Goal: Information Seeking & Learning: Check status

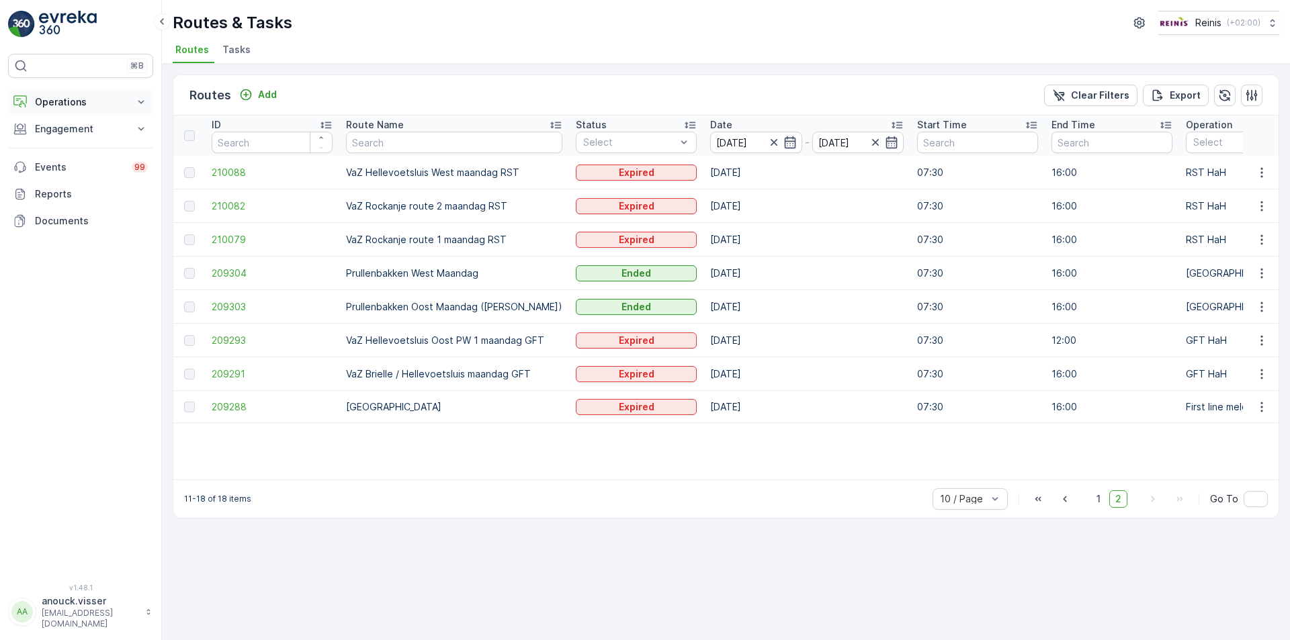
click at [92, 99] on p "Operations" at bounding box center [80, 101] width 91 height 13
click at [87, 140] on link "Planning" at bounding box center [91, 143] width 124 height 19
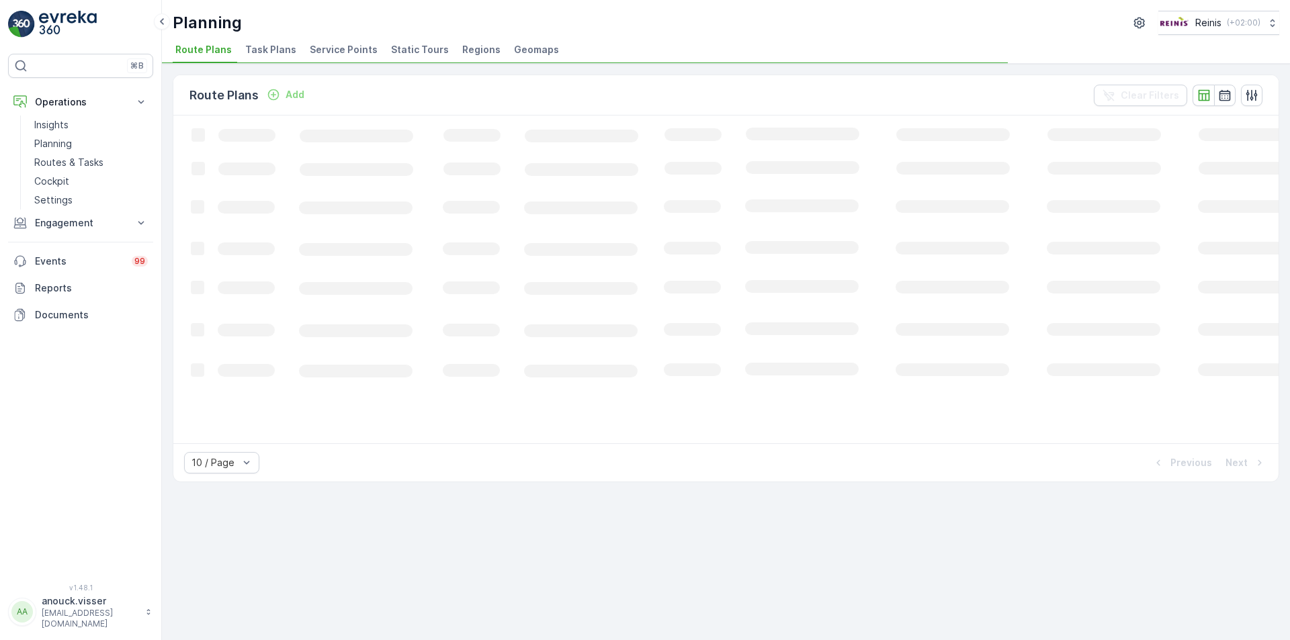
click at [362, 46] on span "Service Points" at bounding box center [344, 49] width 68 height 13
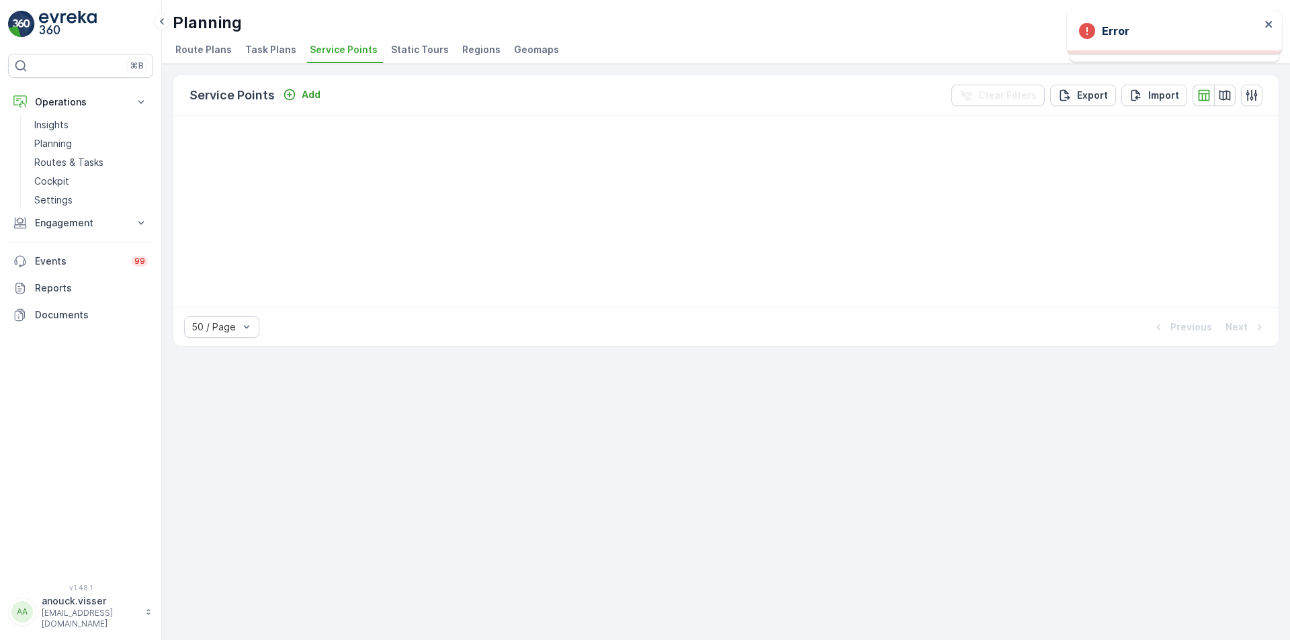
click at [81, 20] on img at bounding box center [68, 24] width 58 height 27
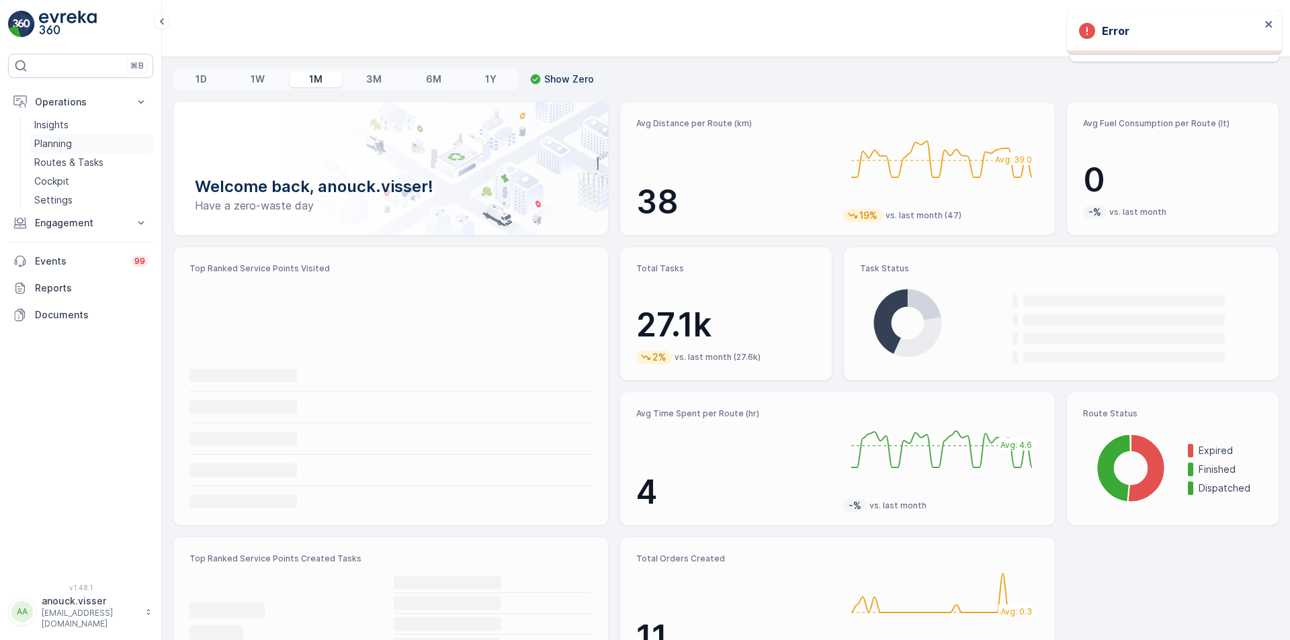
click at [87, 150] on link "Planning" at bounding box center [91, 143] width 124 height 19
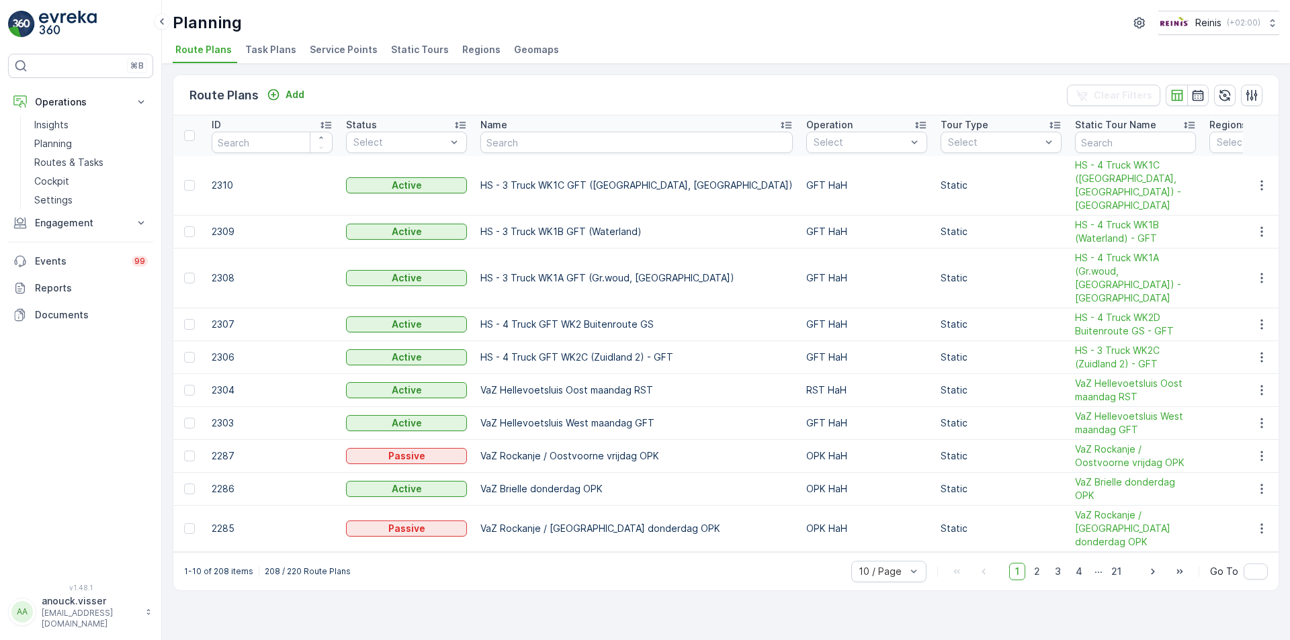
click at [347, 46] on span "Service Points" at bounding box center [344, 49] width 68 height 13
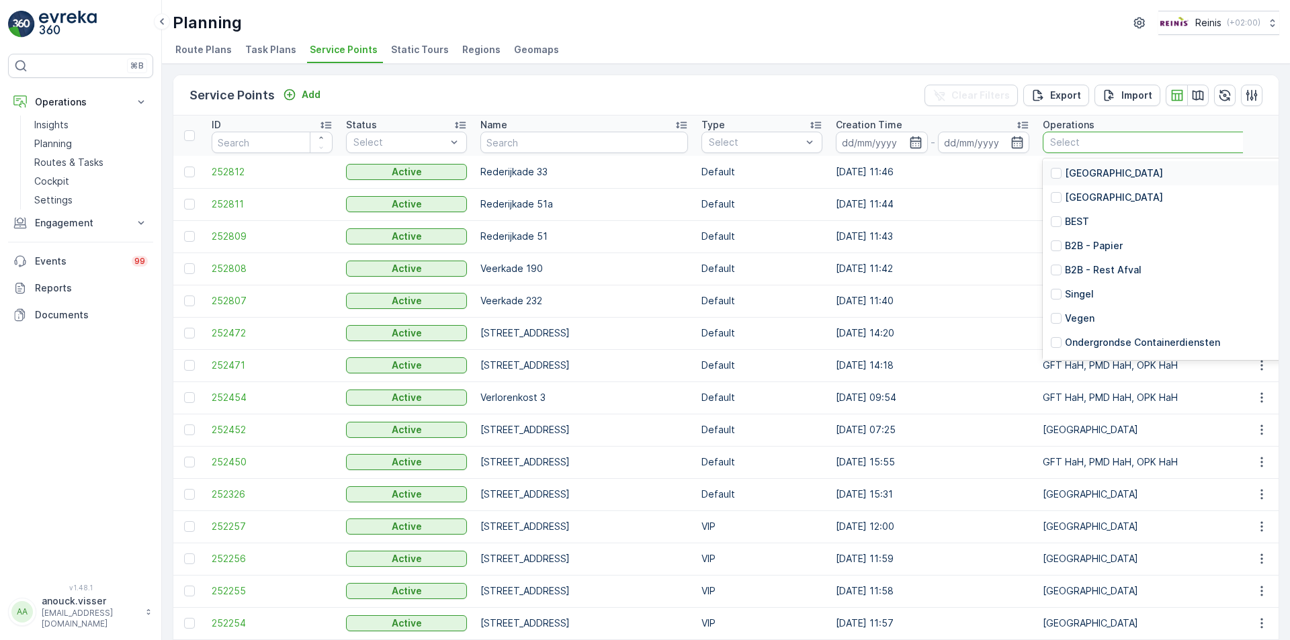
click at [1049, 137] on div at bounding box center [1212, 142] width 327 height 11
click at [1065, 169] on p "[GEOGRAPHIC_DATA]" at bounding box center [1114, 173] width 98 height 13
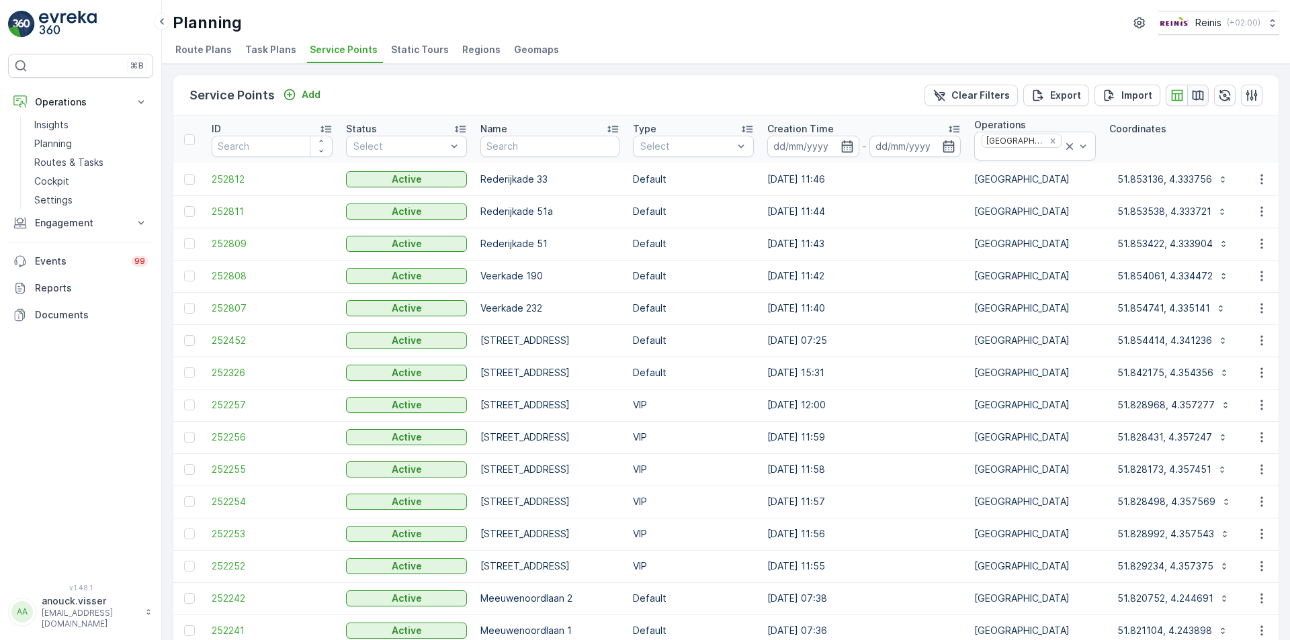
click at [1195, 92] on icon "button" at bounding box center [1197, 95] width 13 height 13
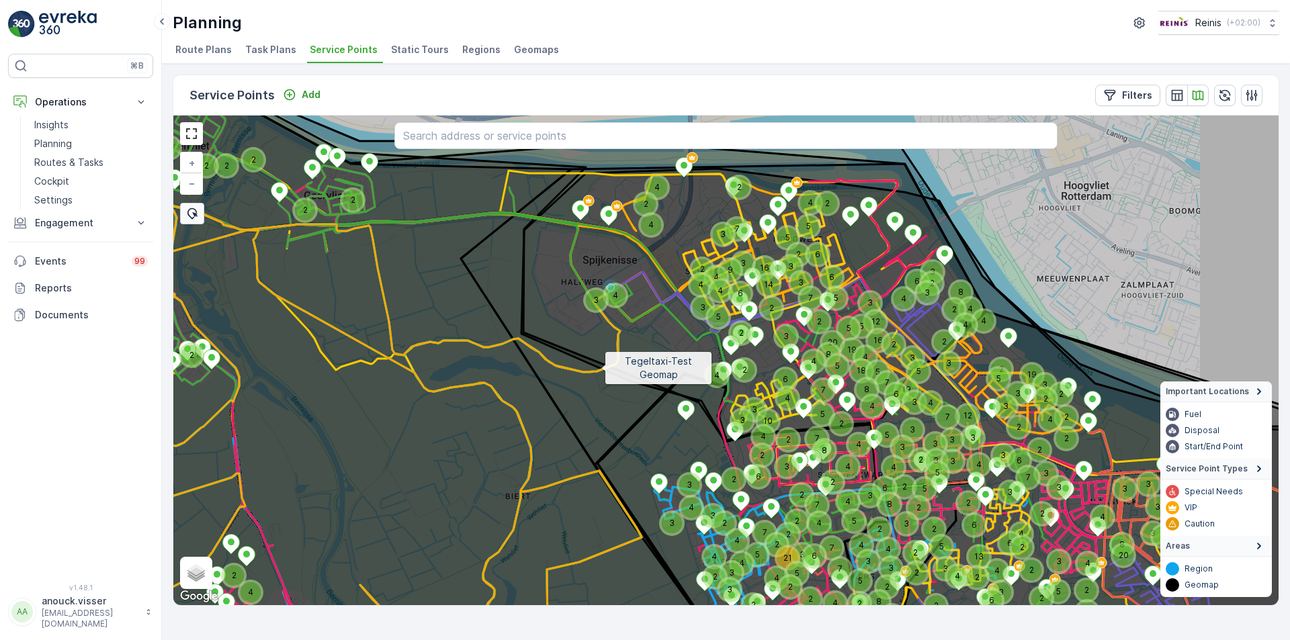
drag, startPoint x: 740, startPoint y: 337, endPoint x: 583, endPoint y: 371, distance: 160.3
click at [583, 371] on icon at bounding box center [625, 384] width 1330 height 592
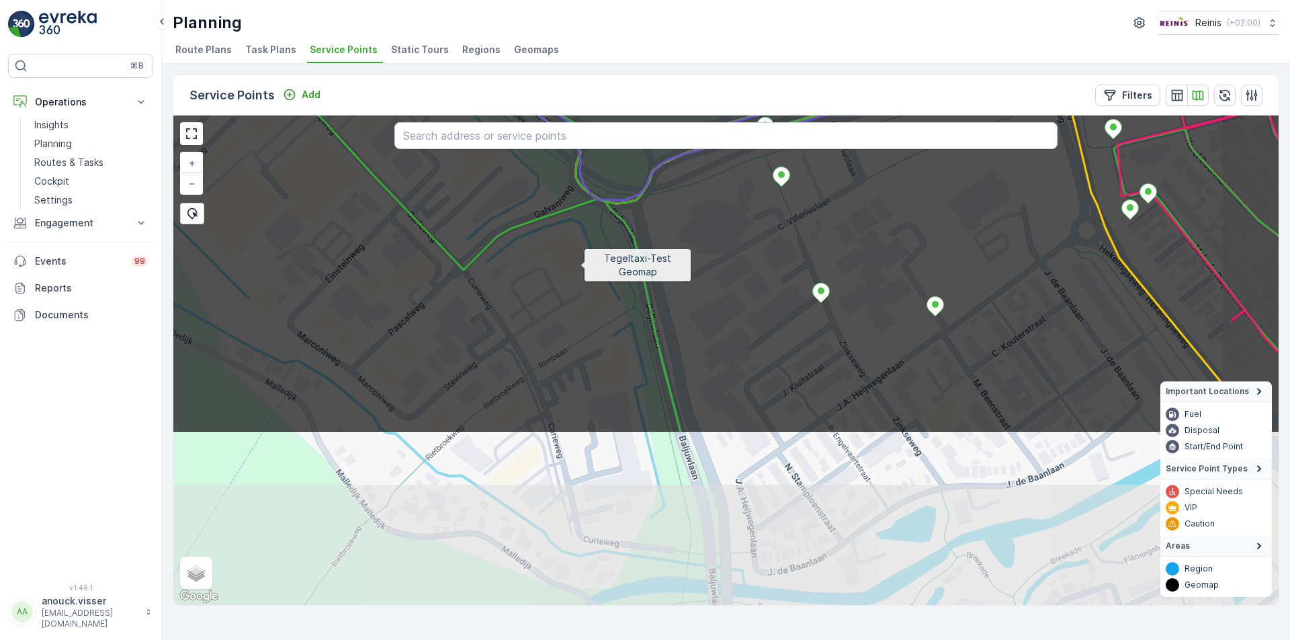
drag, startPoint x: 658, startPoint y: 489, endPoint x: 581, endPoint y: 266, distance: 236.3
click at [581, 266] on icon at bounding box center [648, 138] width 1330 height 592
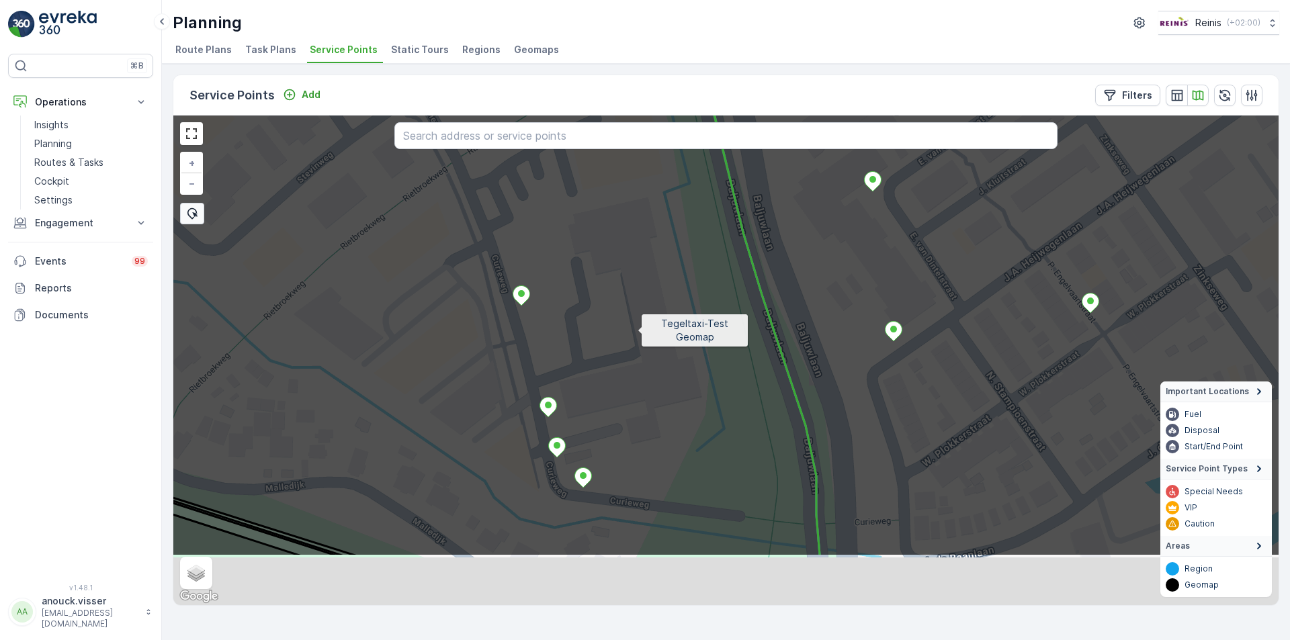
drag, startPoint x: 628, startPoint y: 437, endPoint x: 646, endPoint y: 308, distance: 130.4
click at [646, 308] on icon at bounding box center [736, 261] width 1330 height 592
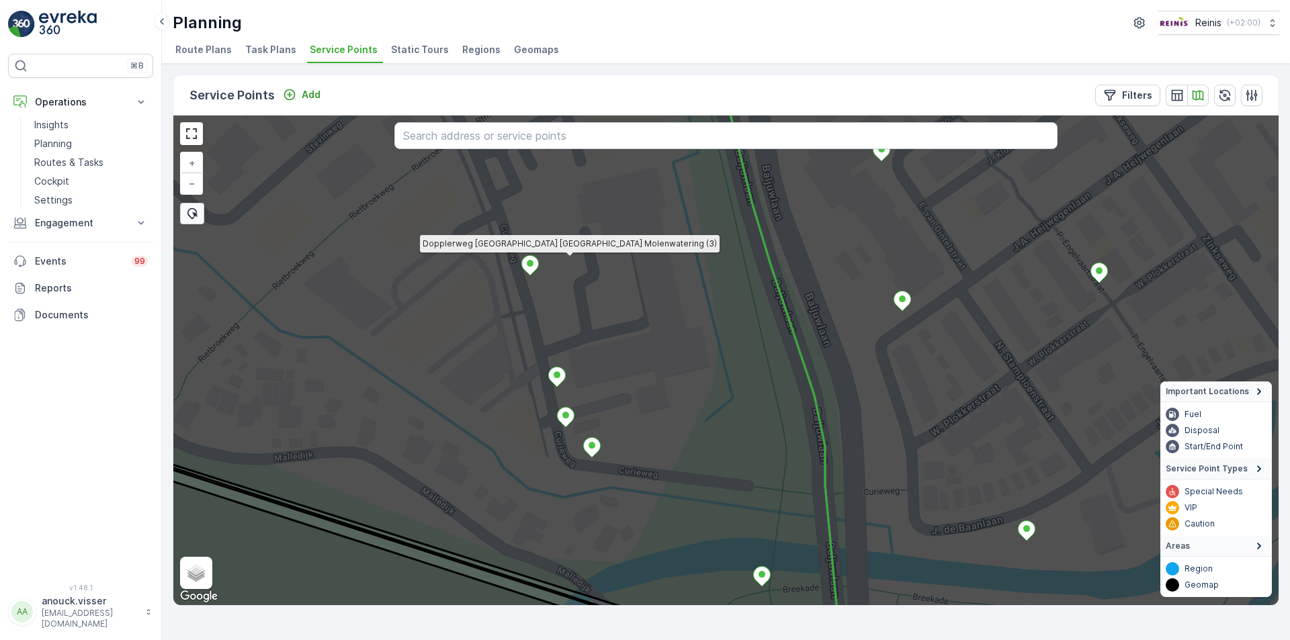
click at [530, 261] on ellipse at bounding box center [530, 263] width 7 height 7
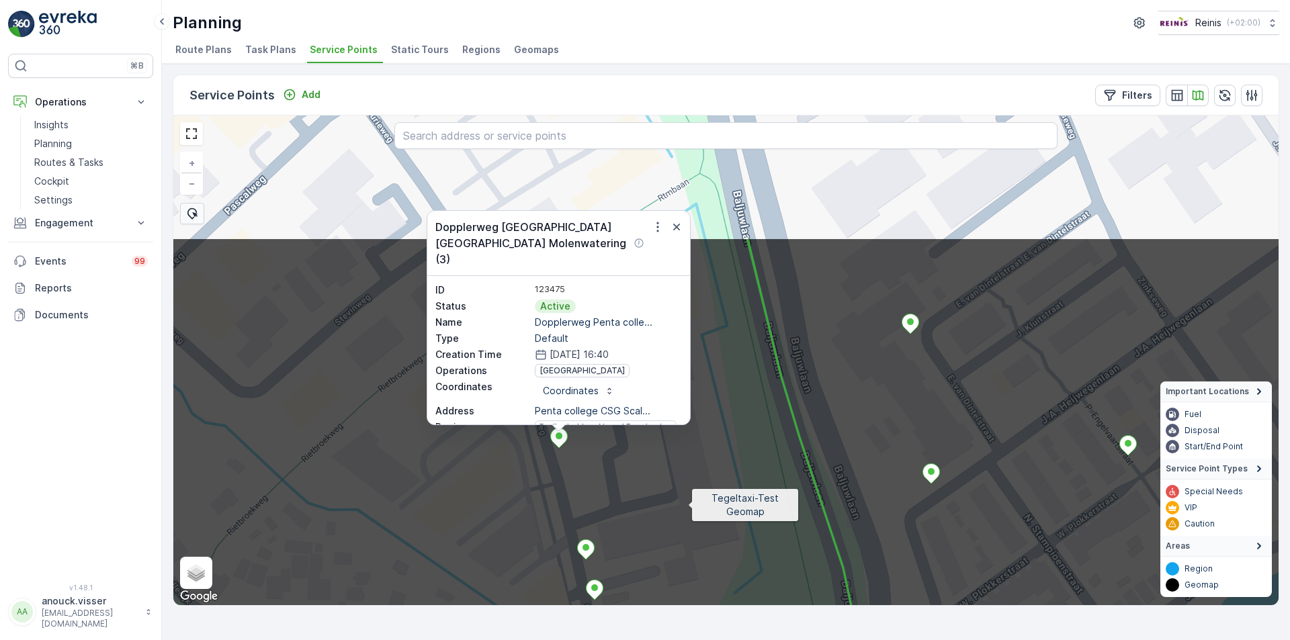
drag, startPoint x: 659, startPoint y: 332, endPoint x: 687, endPoint y: 505, distance: 175.0
click at [687, 505] on icon at bounding box center [755, 533] width 1330 height 592
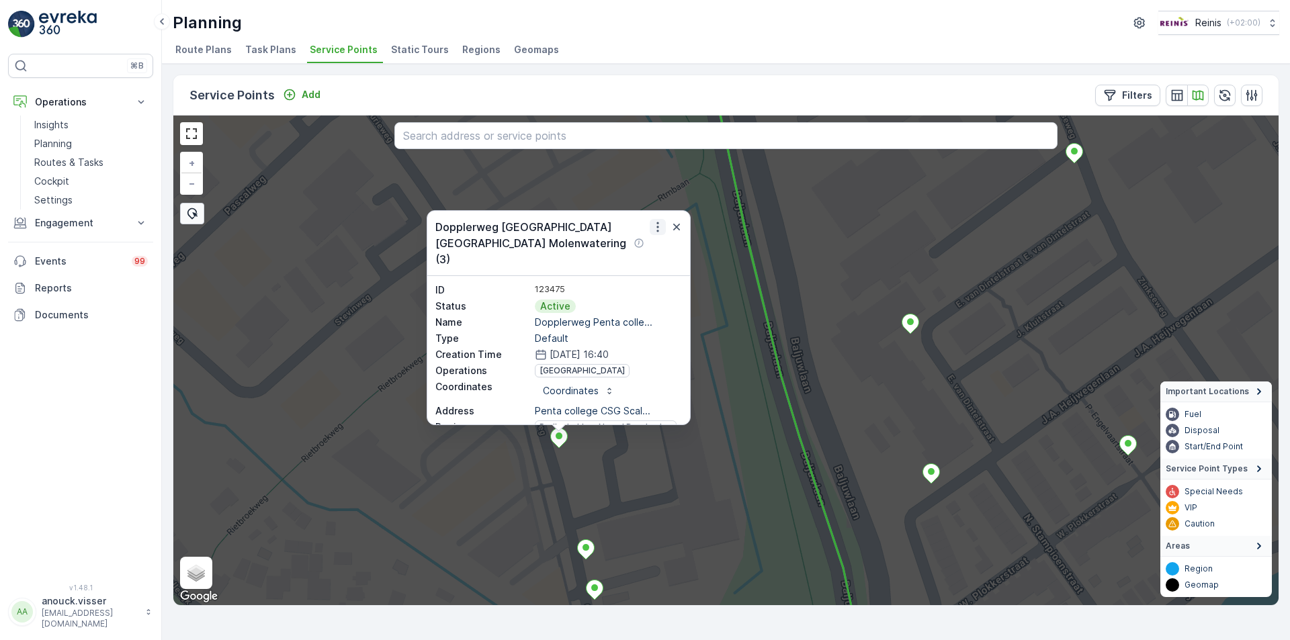
click at [658, 224] on icon "button" at bounding box center [657, 226] width 13 height 13
click at [630, 245] on span "See More Details" at bounding box center [622, 247] width 78 height 13
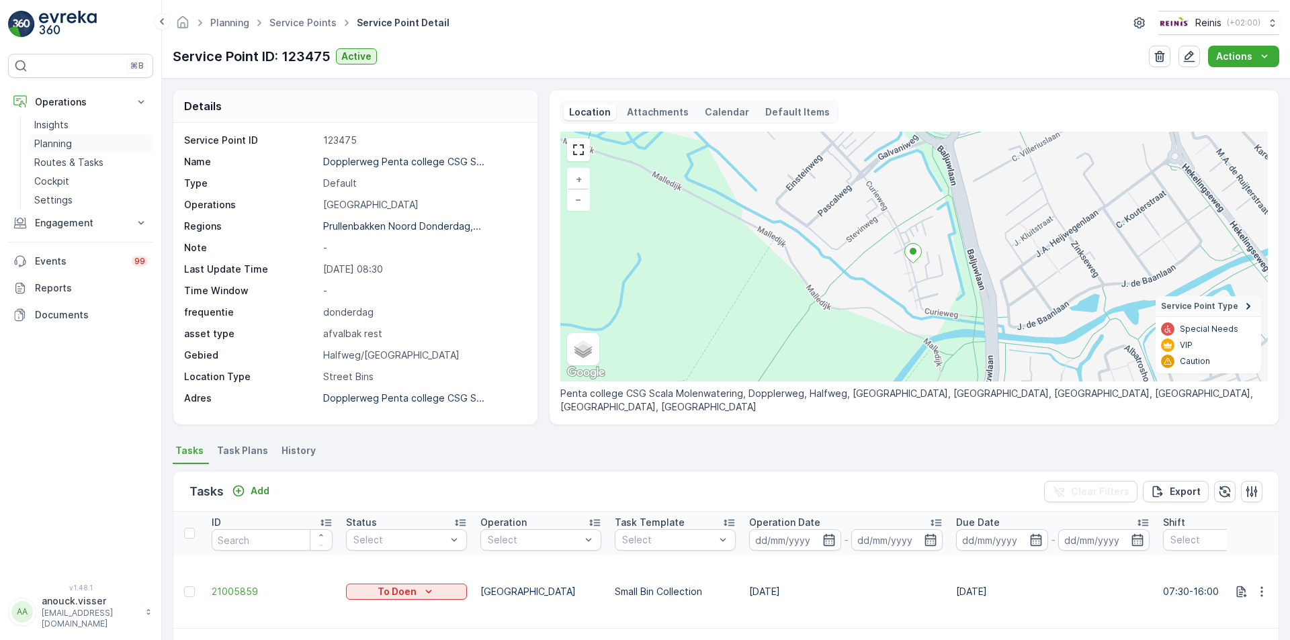
click at [69, 138] on p "Planning" at bounding box center [53, 143] width 38 height 13
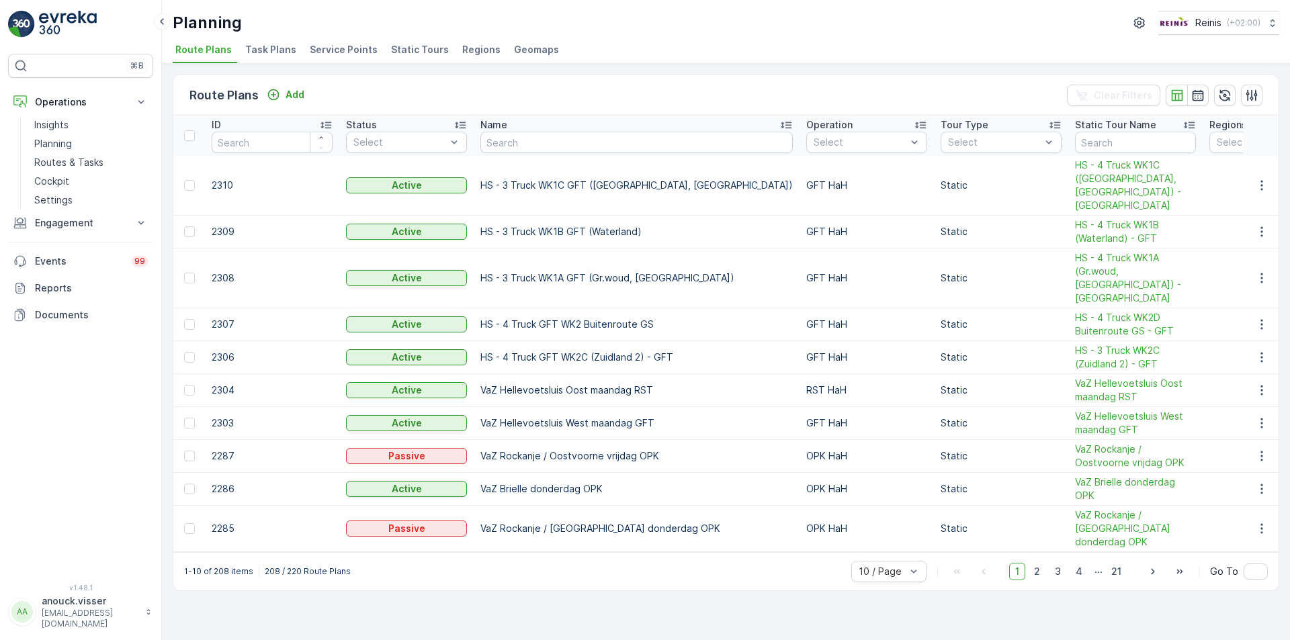
click at [339, 46] on span "Service Points" at bounding box center [344, 49] width 68 height 13
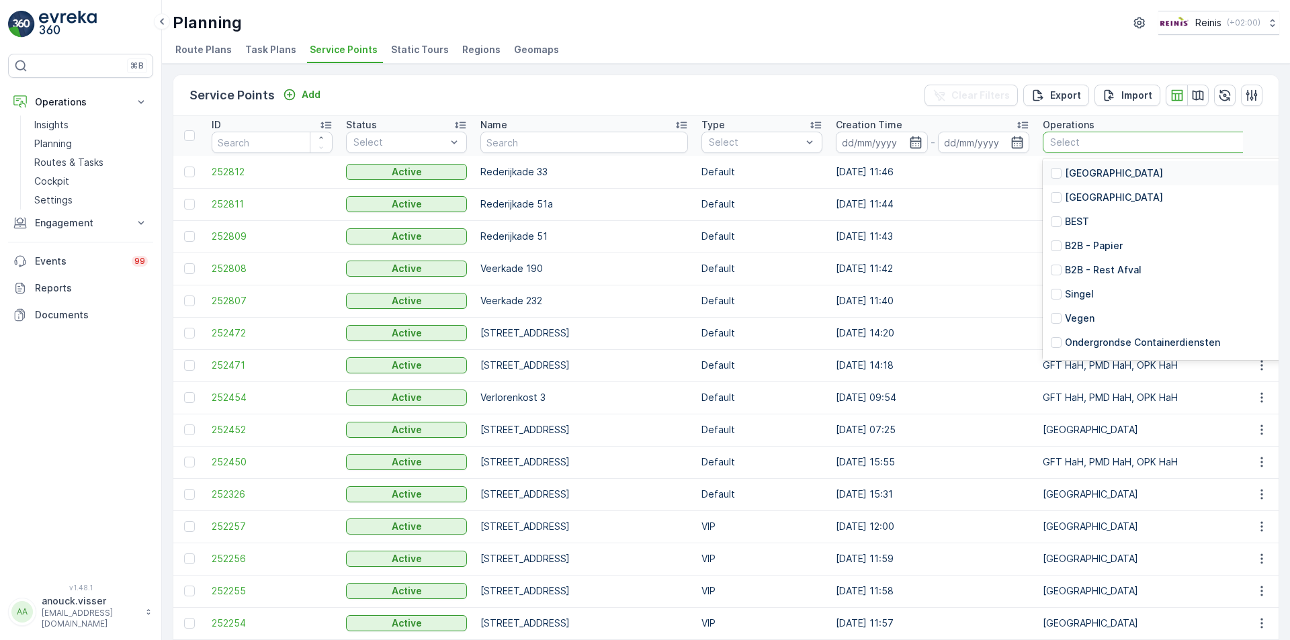
click at [1095, 141] on div at bounding box center [1212, 142] width 327 height 11
click at [1084, 177] on p "[GEOGRAPHIC_DATA]" at bounding box center [1114, 173] width 98 height 13
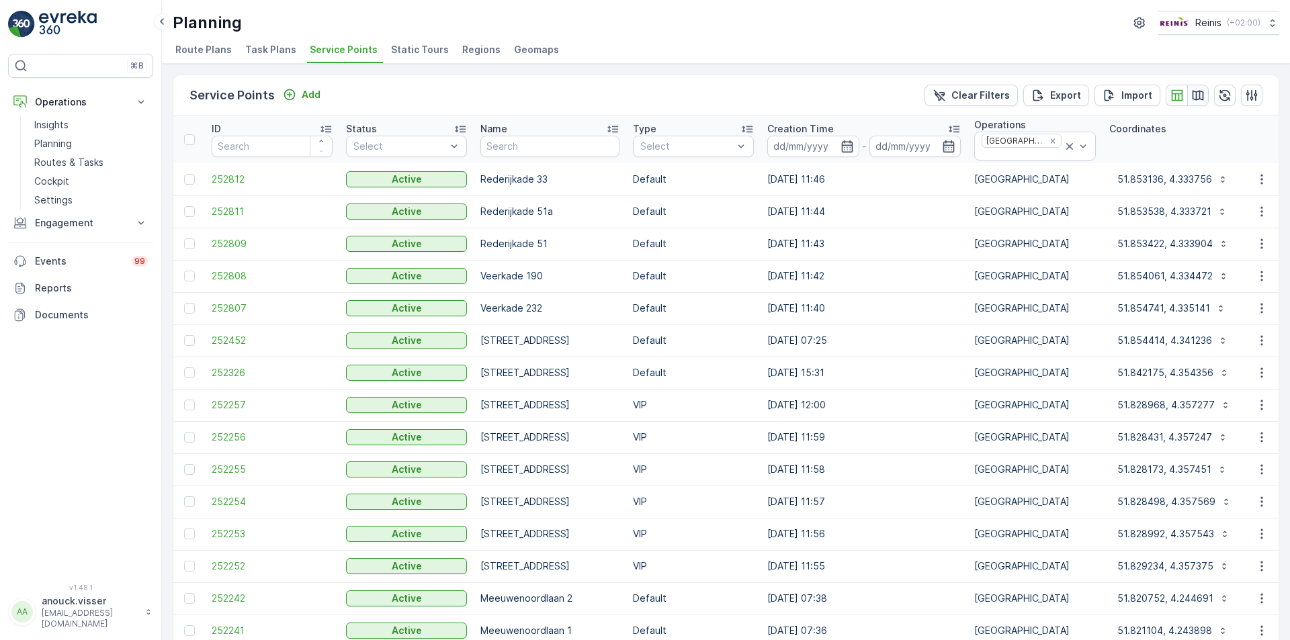
click at [1202, 91] on button "button" at bounding box center [1198, 96] width 22 height 22
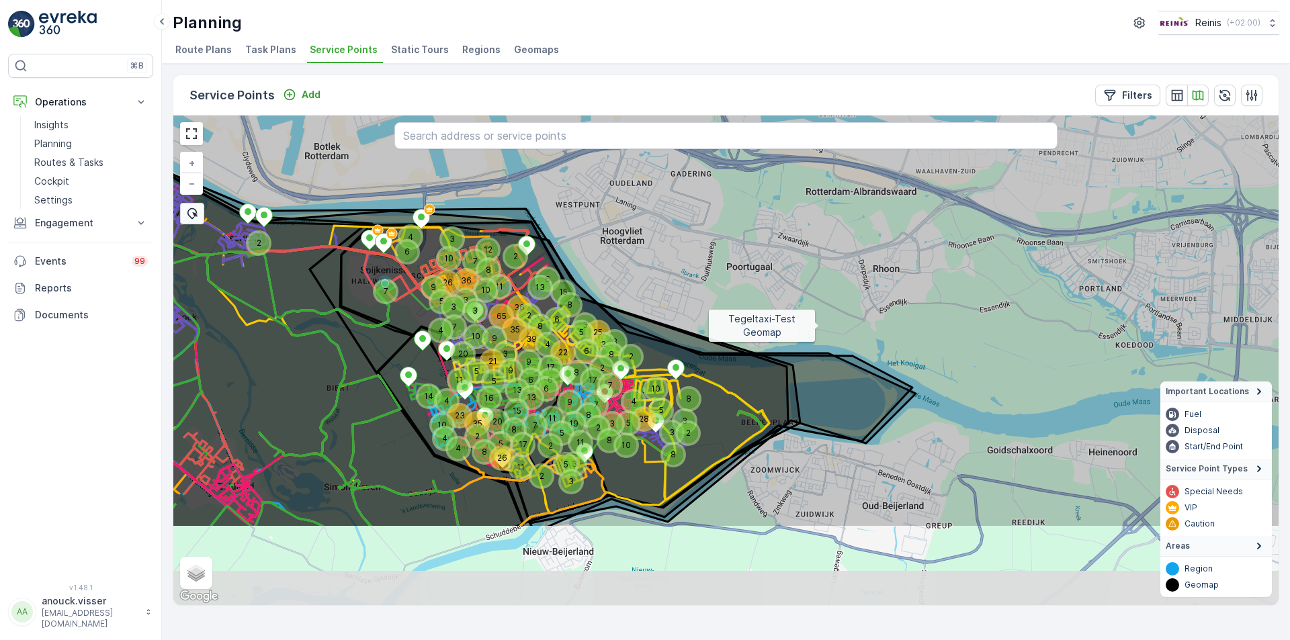
drag, startPoint x: 752, startPoint y: 443, endPoint x: 818, endPoint y: 327, distance: 133.9
click at [818, 327] on icon at bounding box center [797, 232] width 1330 height 592
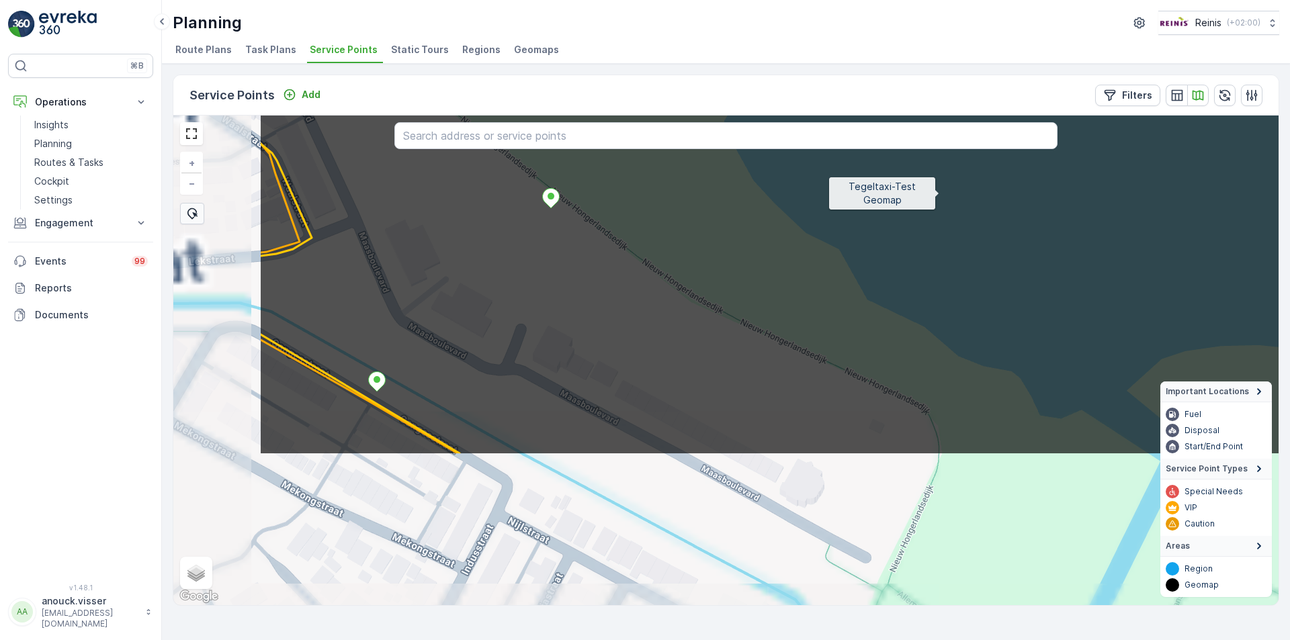
drag, startPoint x: 775, startPoint y: 352, endPoint x: 939, endPoint y: 194, distance: 228.1
click at [939, 194] on icon at bounding box center [924, 160] width 1330 height 592
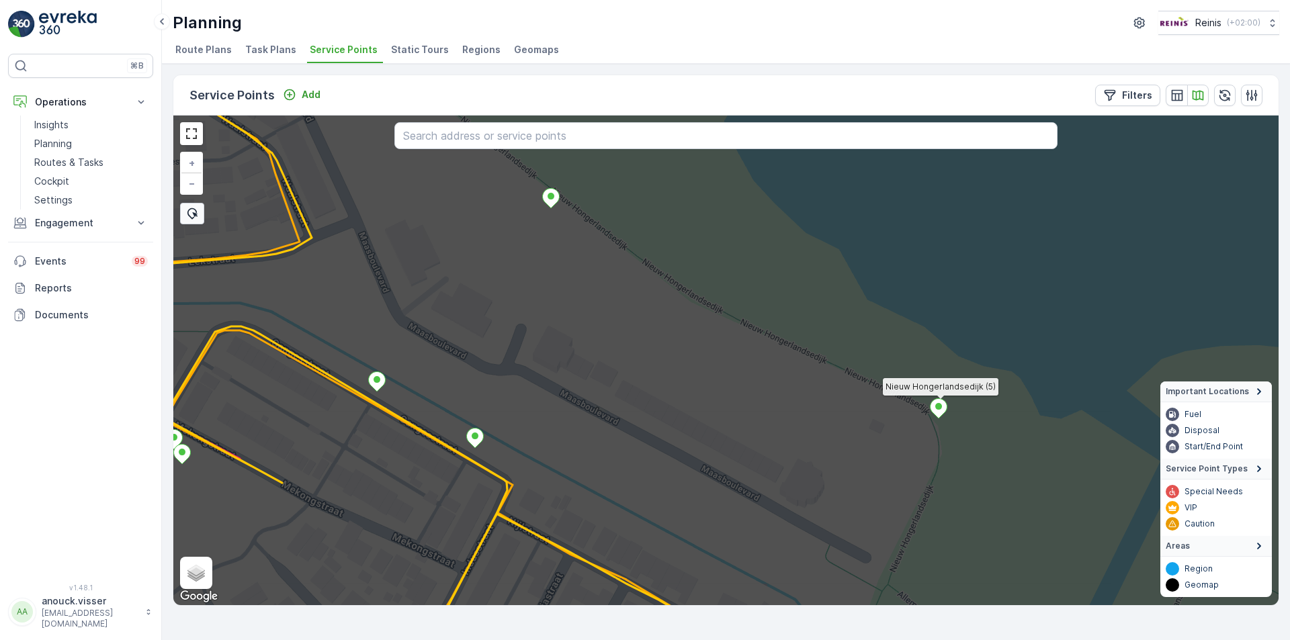
click at [944, 404] on icon at bounding box center [939, 407] width 17 height 19
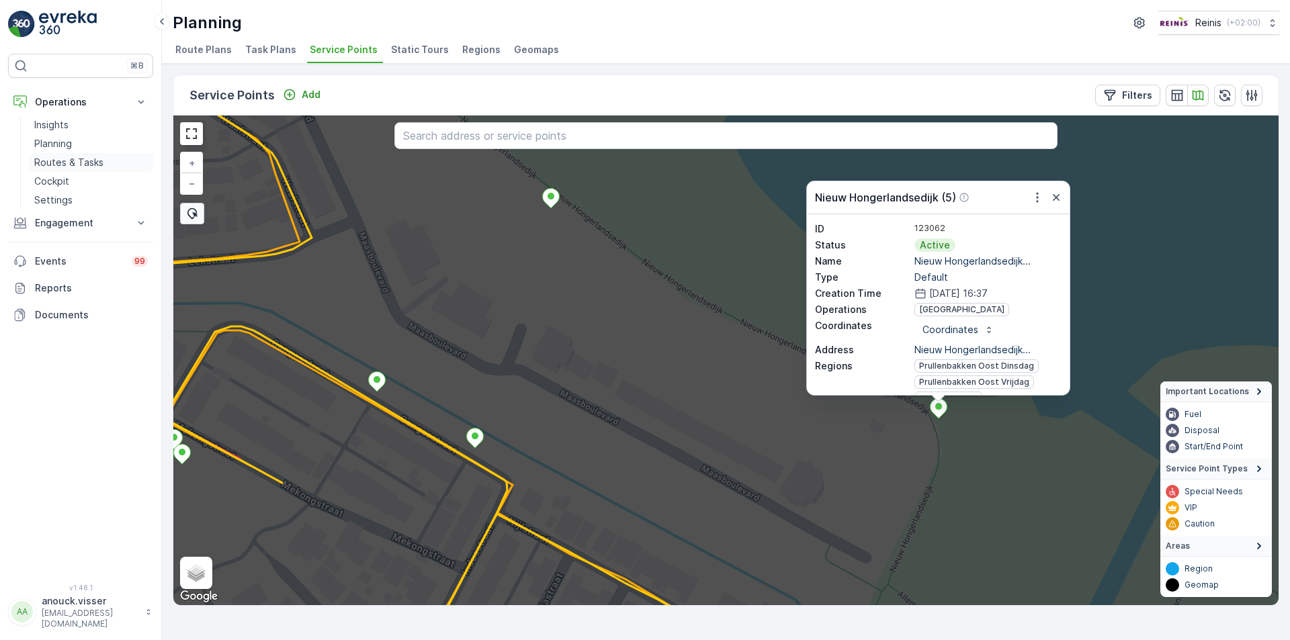
click at [73, 164] on p "Routes & Tasks" at bounding box center [68, 162] width 69 height 13
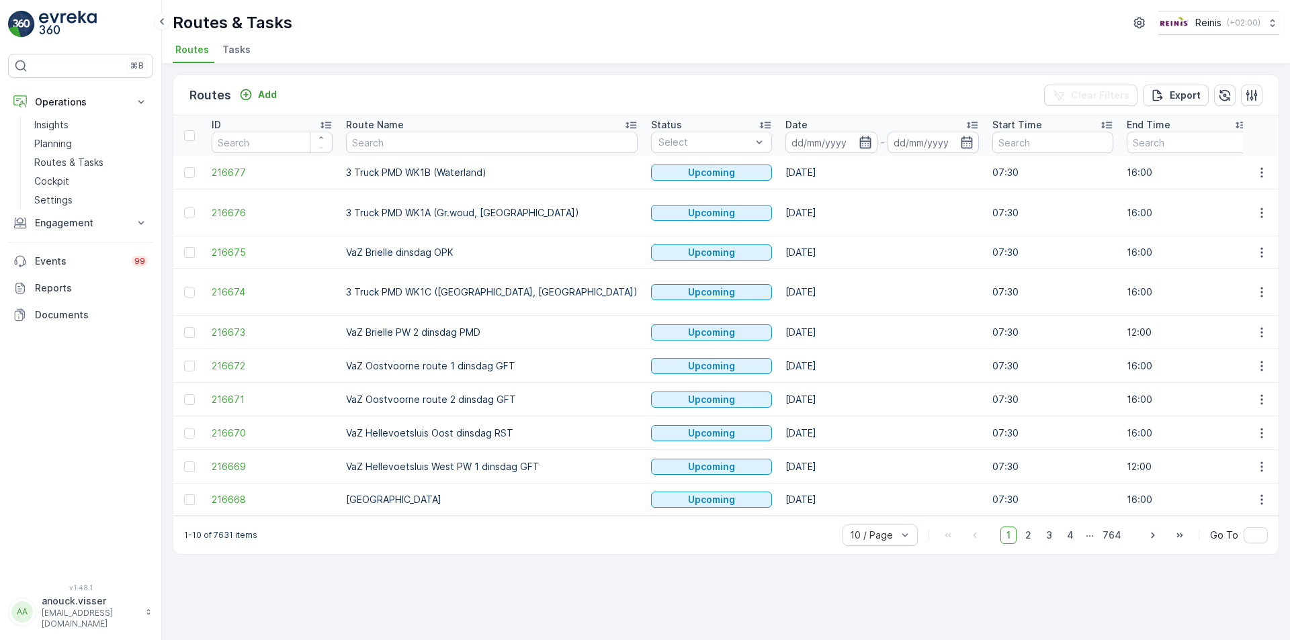
click at [859, 144] on icon "button" at bounding box center [865, 142] width 13 height 13
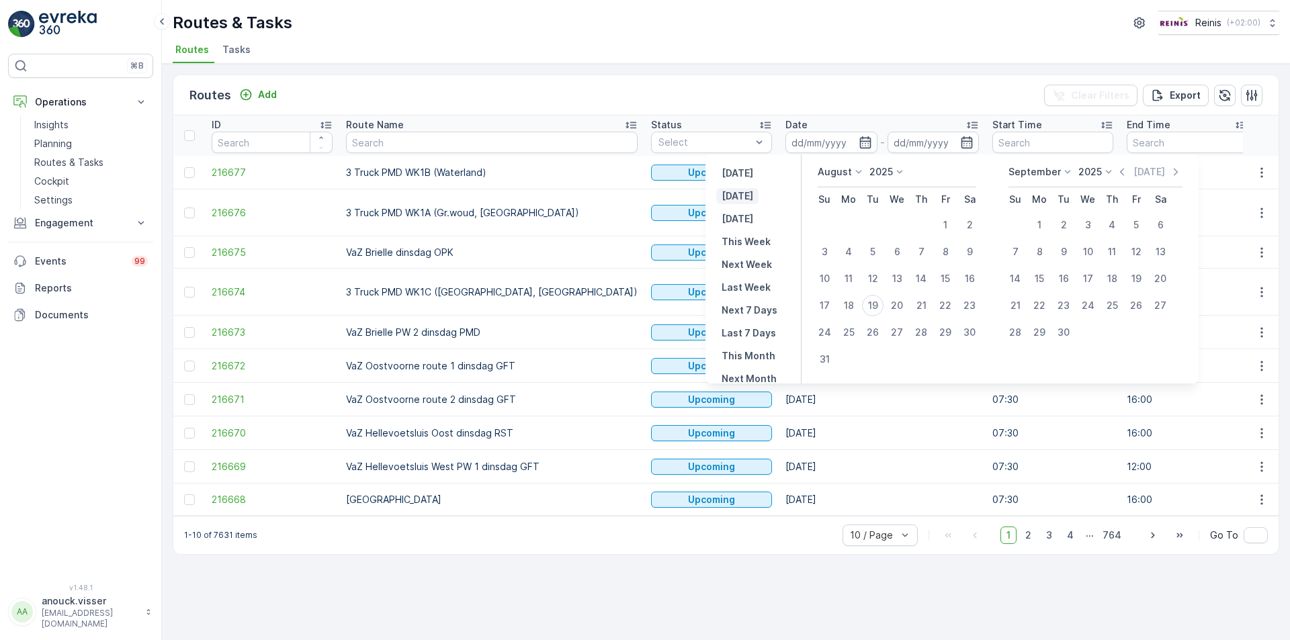
click at [747, 198] on p "[DATE]" at bounding box center [738, 195] width 32 height 13
type input "[DATE]"
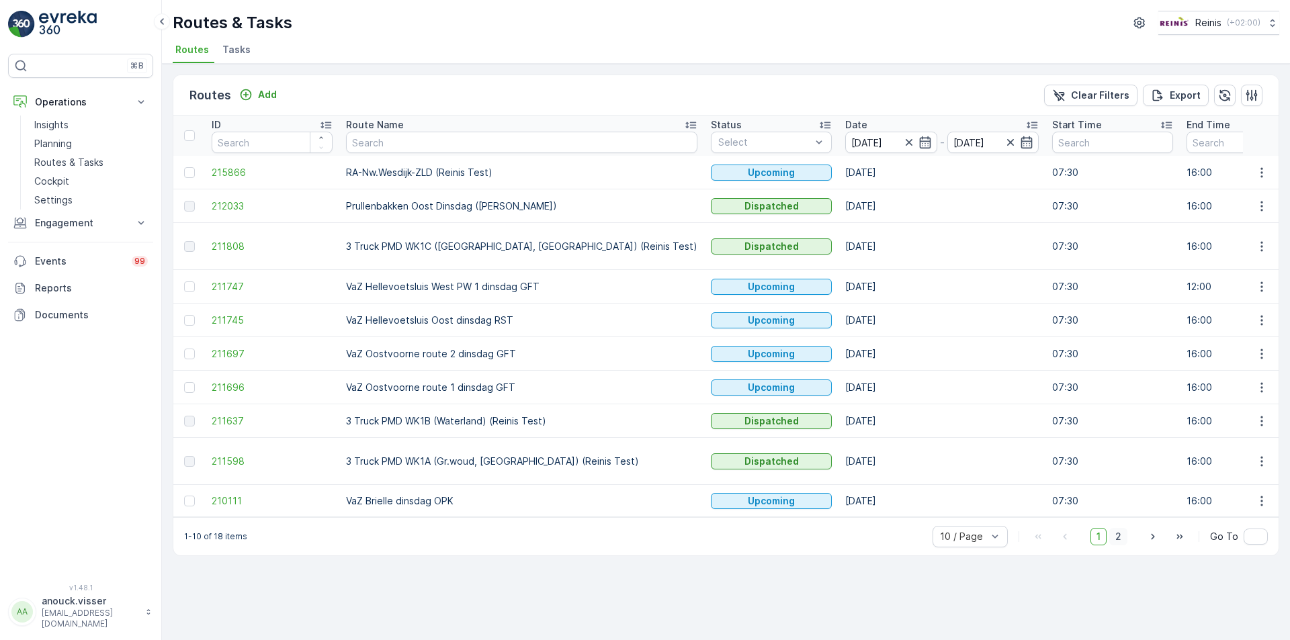
click at [1121, 540] on span "2" at bounding box center [1118, 536] width 18 height 17
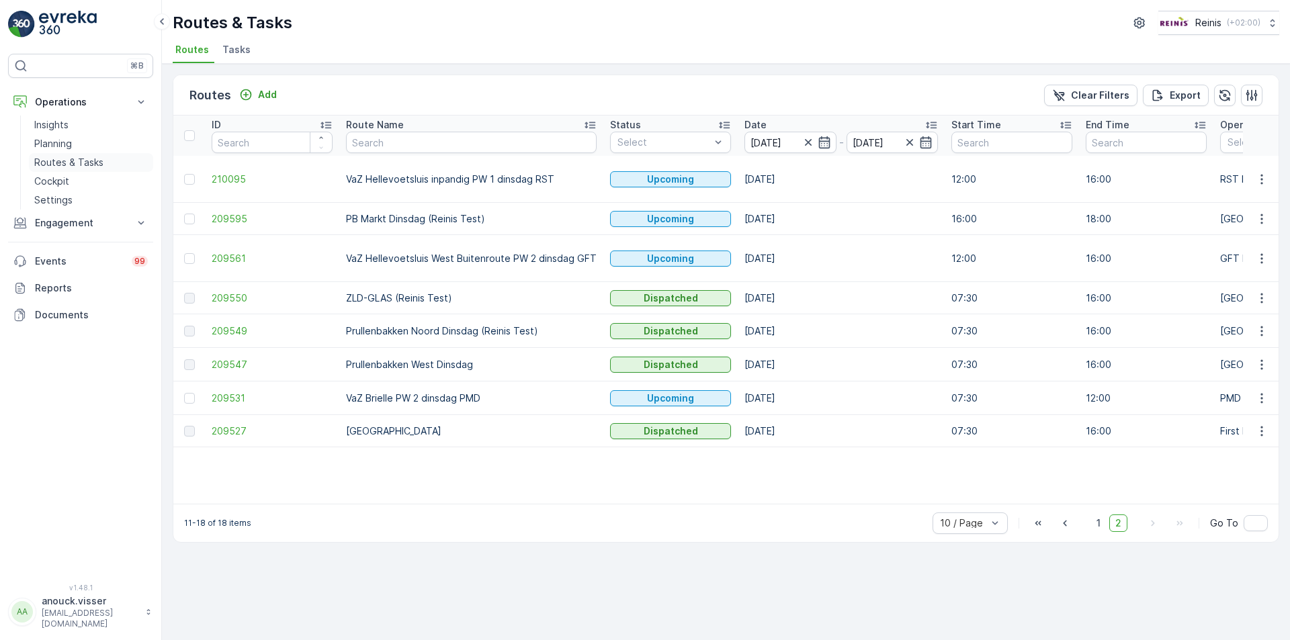
click at [77, 163] on p "Routes & Tasks" at bounding box center [68, 162] width 69 height 13
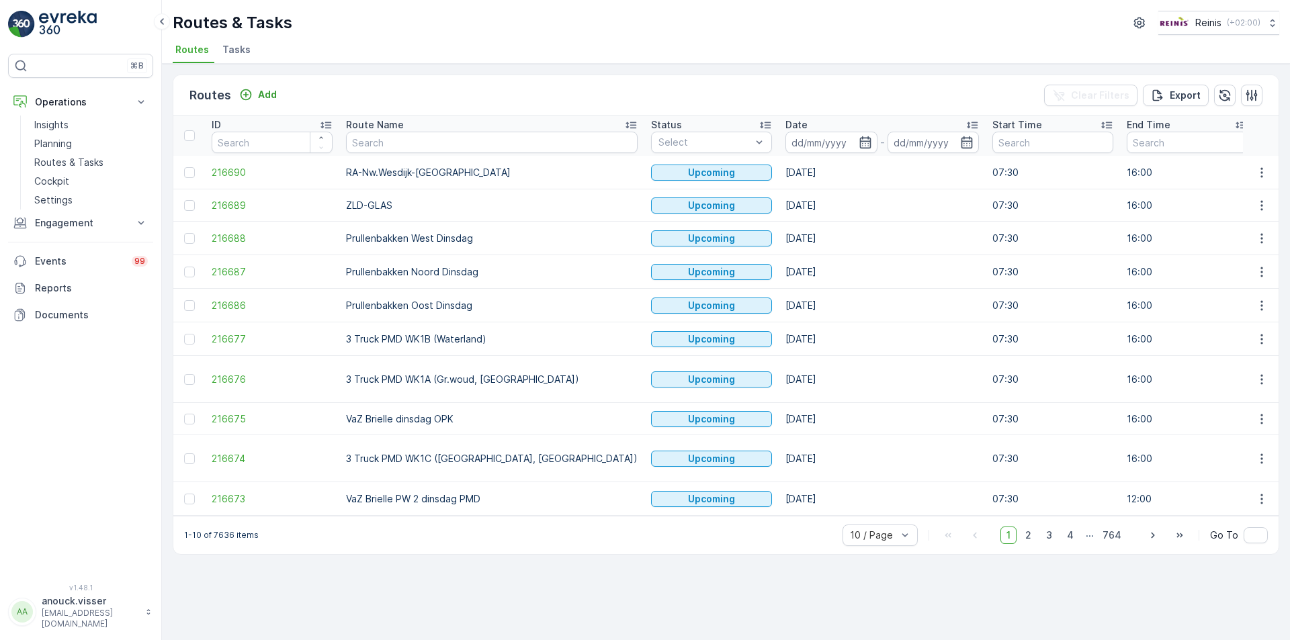
drag, startPoint x: 749, startPoint y: 147, endPoint x: 697, endPoint y: 200, distance: 74.1
click at [785, 148] on input at bounding box center [831, 143] width 92 height 22
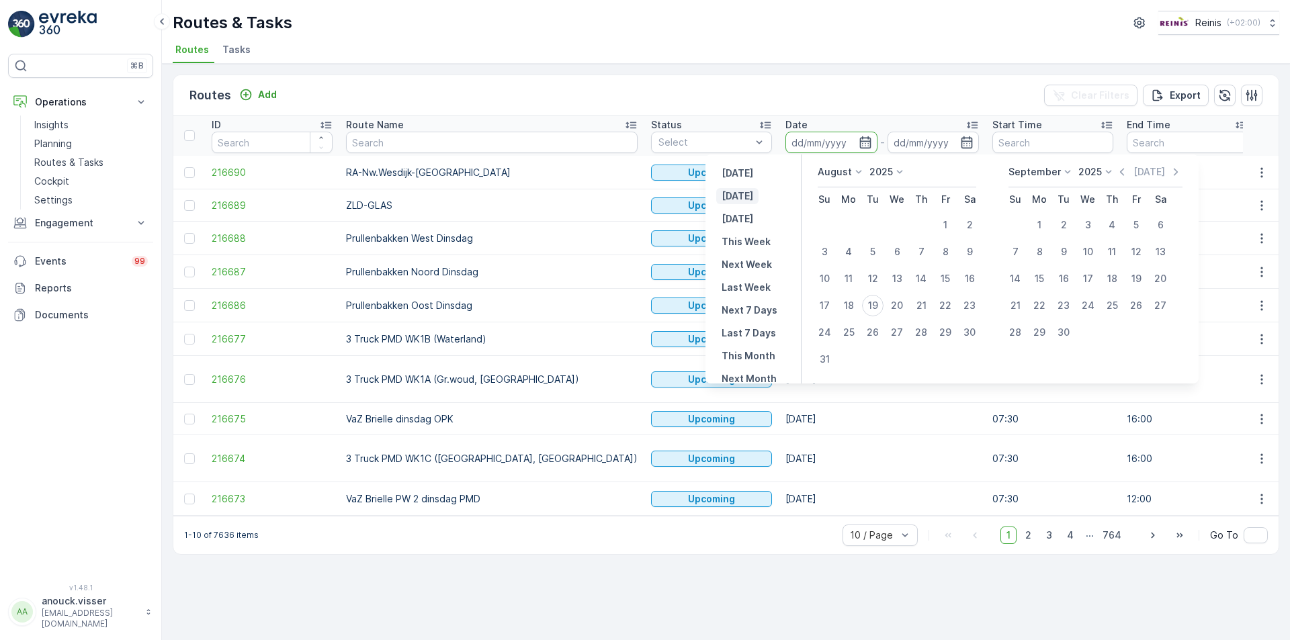
click at [745, 191] on p "[DATE]" at bounding box center [738, 195] width 32 height 13
type input "[DATE]"
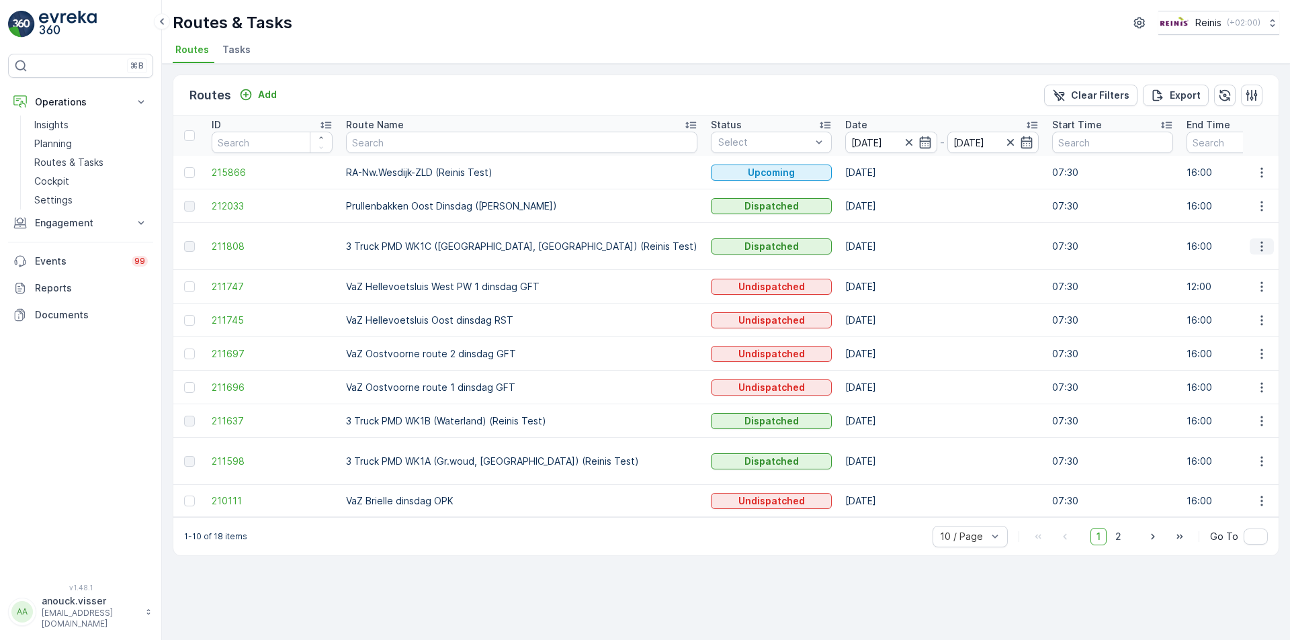
click at [1269, 241] on button "button" at bounding box center [1262, 247] width 24 height 16
click at [1265, 264] on span "See More Details" at bounding box center [1230, 265] width 78 height 13
click at [1269, 417] on button "button" at bounding box center [1262, 421] width 24 height 16
click at [1240, 443] on span "See More Details" at bounding box center [1230, 439] width 78 height 13
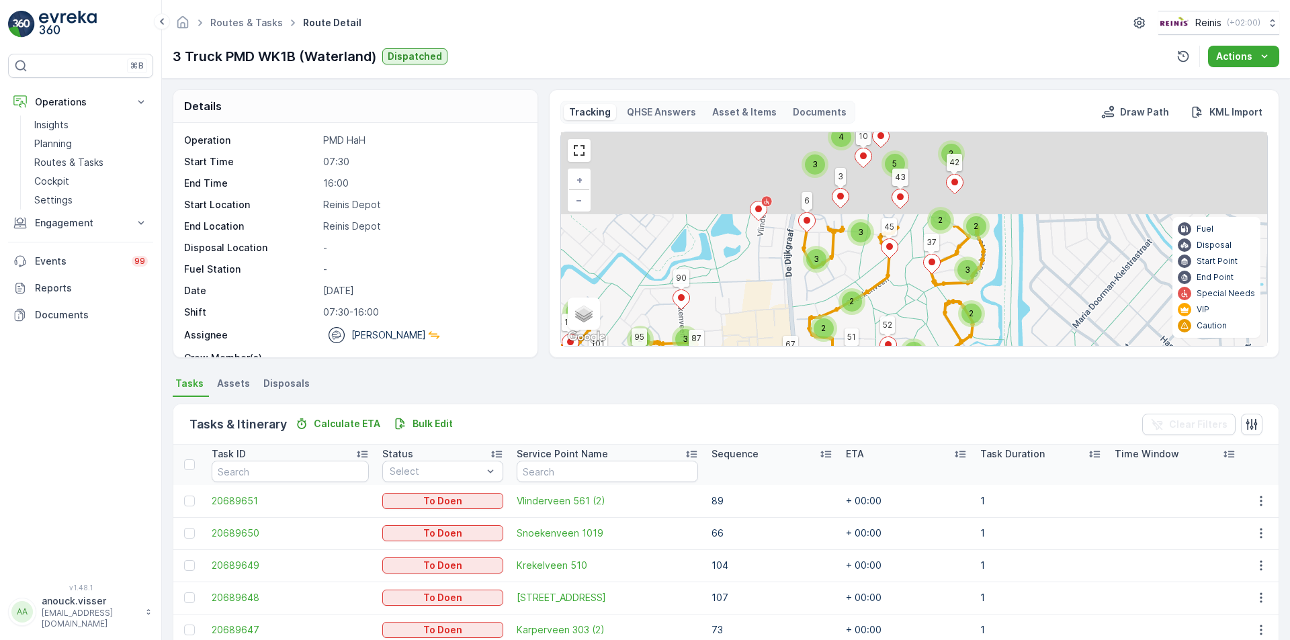
drag, startPoint x: 875, startPoint y: 200, endPoint x: 747, endPoint y: 308, distance: 167.8
click at [747, 308] on div "2 2 2 2 2 3 3 5 3 2 2 2 2 2 2 3 4 2 2 2 2 3 2 3 4 5 3 2 2 4 3 2 62 29 30 95 90 …" at bounding box center [914, 239] width 706 height 214
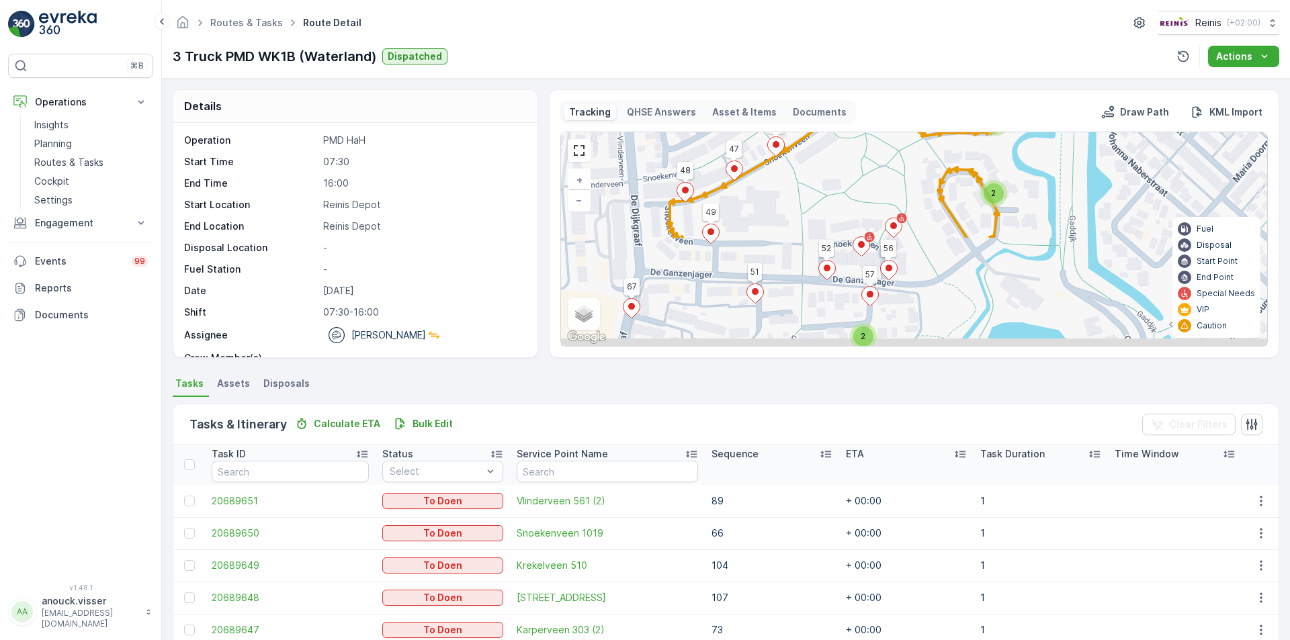
drag, startPoint x: 886, startPoint y: 204, endPoint x: 889, endPoint y: 153, distance: 51.2
click at [889, 153] on div "3 2 2 3 3 2 2 2 2 2 2 2 2 62 29 30 95 90 82 83 73 67 87 86 112 121 119 120 101 …" at bounding box center [914, 239] width 706 height 214
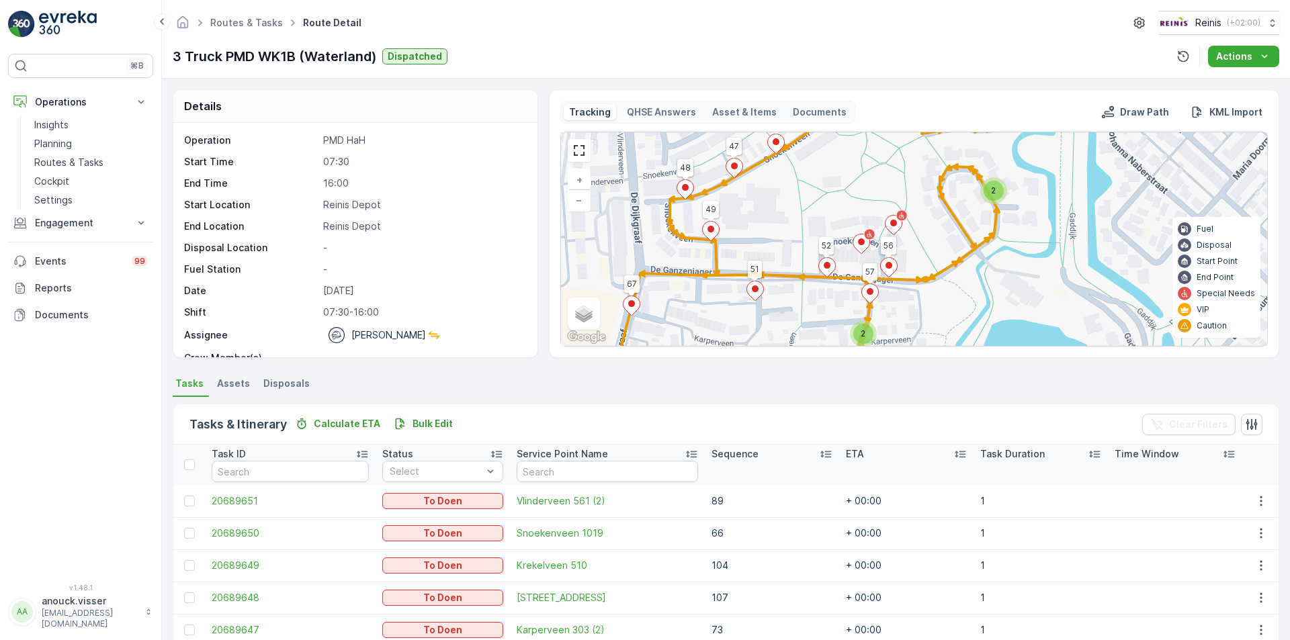
click at [863, 240] on icon at bounding box center [869, 234] width 12 height 12
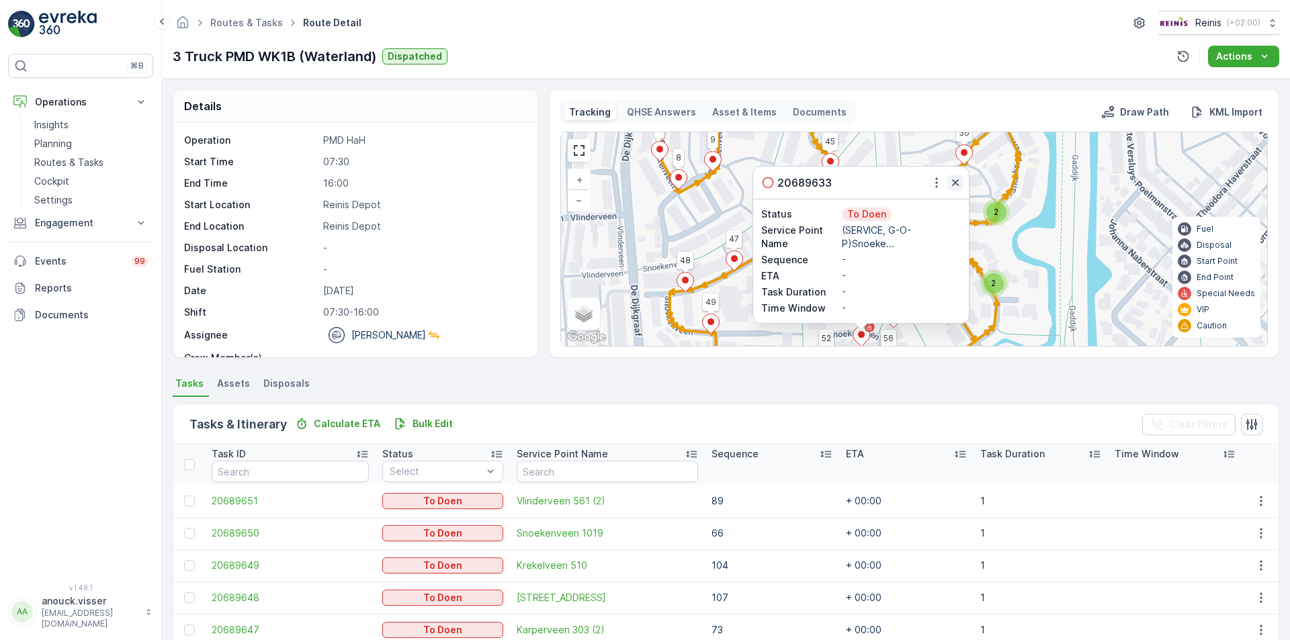
click at [950, 181] on icon "button" at bounding box center [955, 182] width 13 height 13
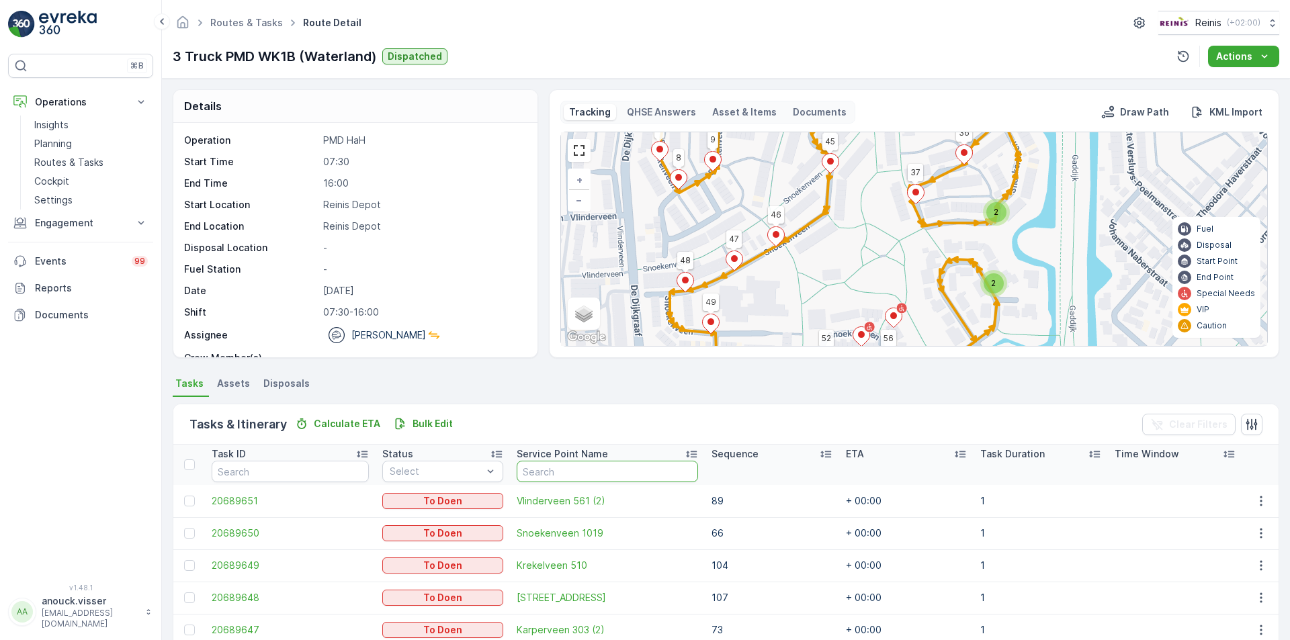
click at [569, 462] on input "text" at bounding box center [607, 472] width 181 height 22
type input "[GEOGRAPHIC_DATA]"
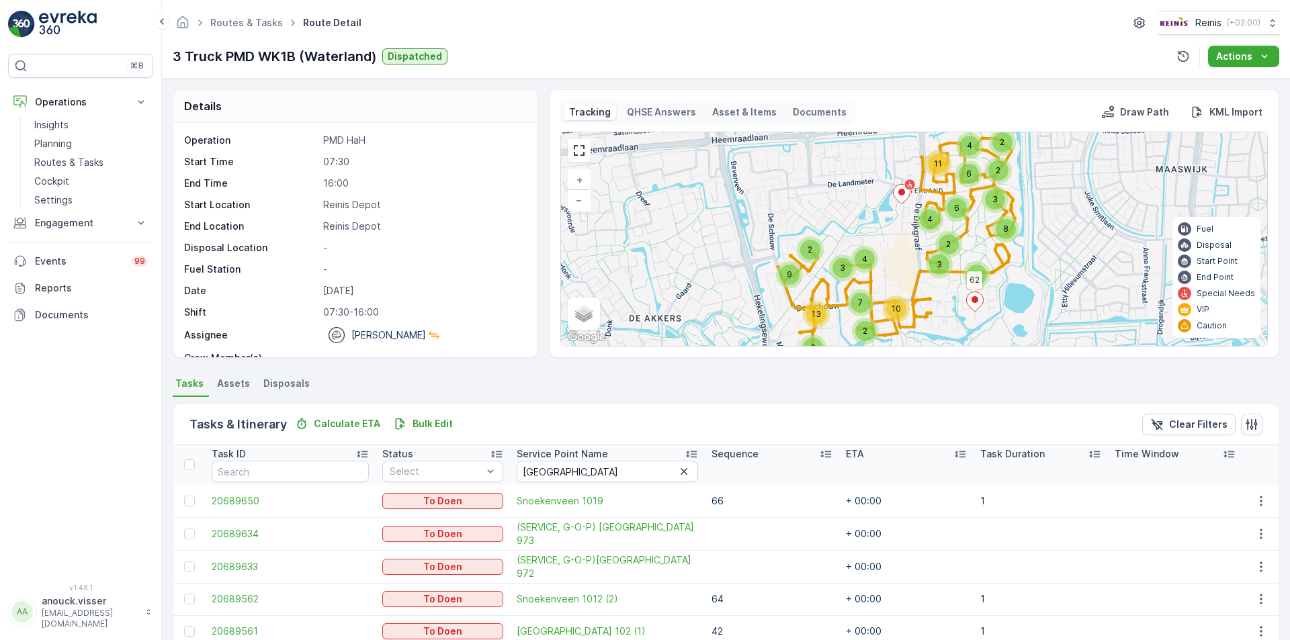
click at [1201, 293] on p "Special Needs" at bounding box center [1226, 293] width 58 height 11
click at [1186, 292] on icon at bounding box center [1185, 294] width 8 height 8
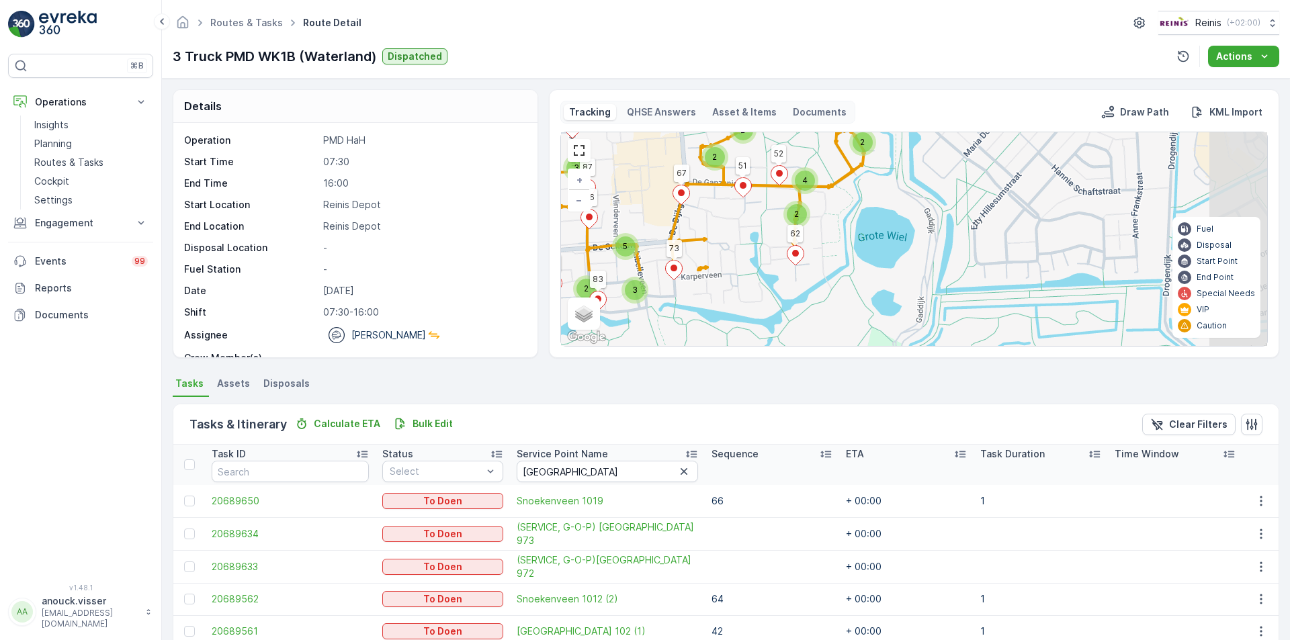
drag, startPoint x: 961, startPoint y: 262, endPoint x: 683, endPoint y: 164, distance: 294.3
click at [683, 164] on div "2 2 2 2 2 3 3 5 3 2 2 2 2 2 2 3 4 2 2 2 2 3 2 3 4 5 3 2 2 4 3 2 62 29 30 95 90 …" at bounding box center [914, 239] width 706 height 214
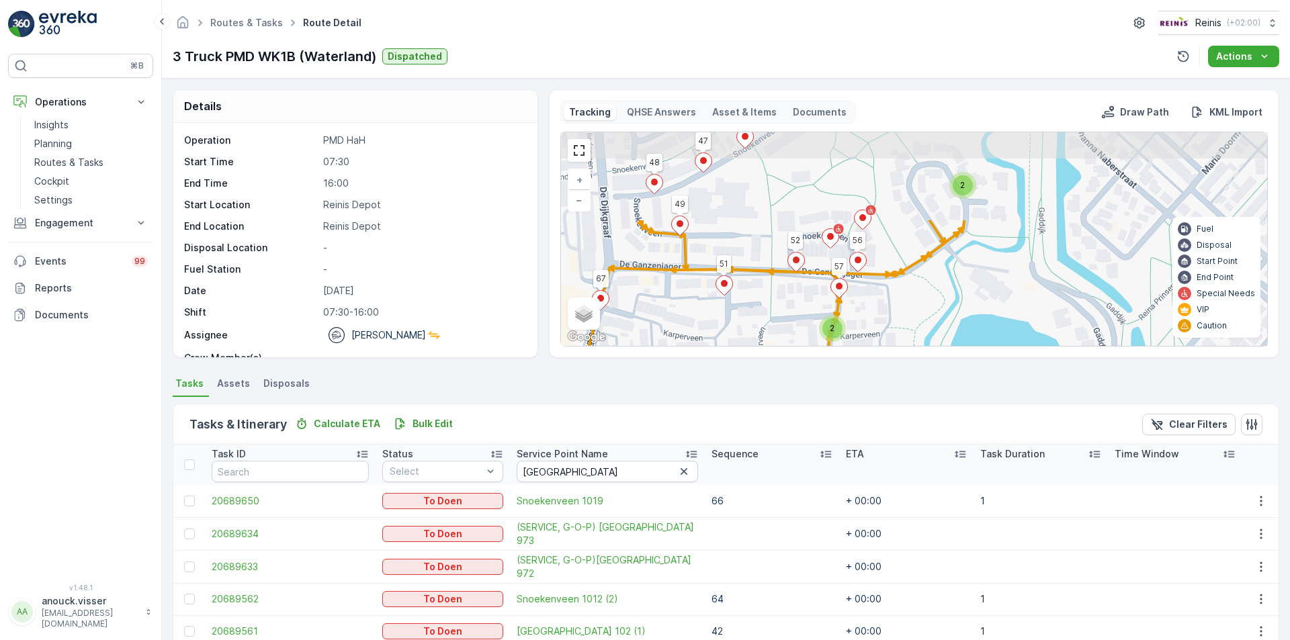
drag, startPoint x: 759, startPoint y: 201, endPoint x: 796, endPoint y: 310, distance: 115.8
click at [796, 310] on div "3 2 2 3 3 2 2 2 2 2 2 2 2 62 29 30 95 90 82 83 73 67 87 86 112 121 119 120 101 …" at bounding box center [914, 239] width 706 height 214
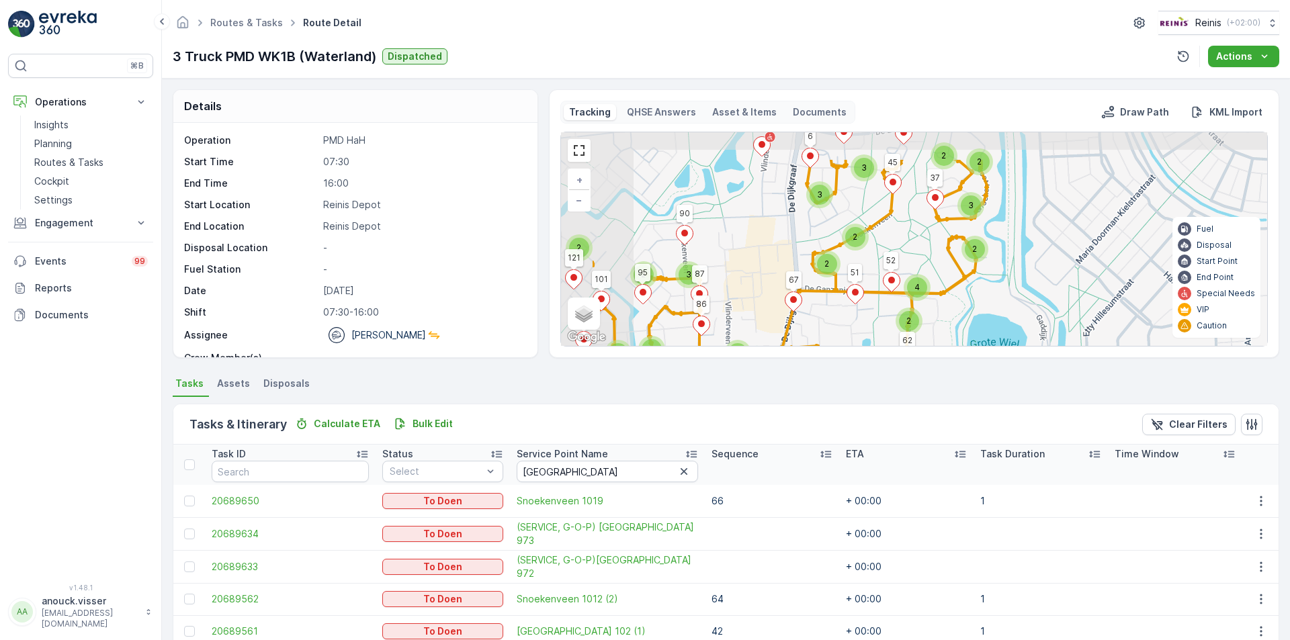
drag, startPoint x: 758, startPoint y: 269, endPoint x: 828, endPoint y: 303, distance: 78.1
click at [828, 303] on div "2 2 2 2 2 3 3 5 3 2 2 2 2 2 2 3 4 2 2 2 2 3 2 3 4 5 3 2 2 4 3 2 62 29 30 95 90 …" at bounding box center [914, 239] width 706 height 214
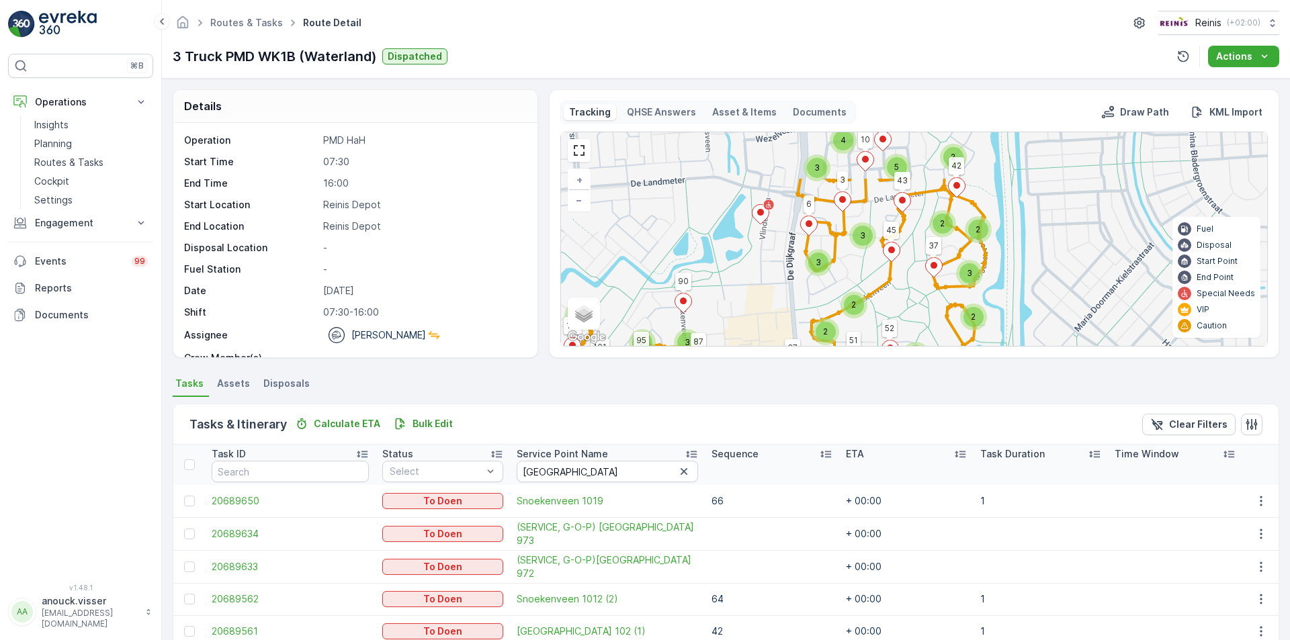
drag, startPoint x: 849, startPoint y: 260, endPoint x: 851, endPoint y: 288, distance: 28.3
click at [851, 288] on div "2 2 2 2 2 3 3 5 3 2 2 2 2 2 2 3 4 2 2 2 2 3 2 3 4 5 3 2 2 4 3 2 62 29 30 95 90 …" at bounding box center [914, 239] width 706 height 214
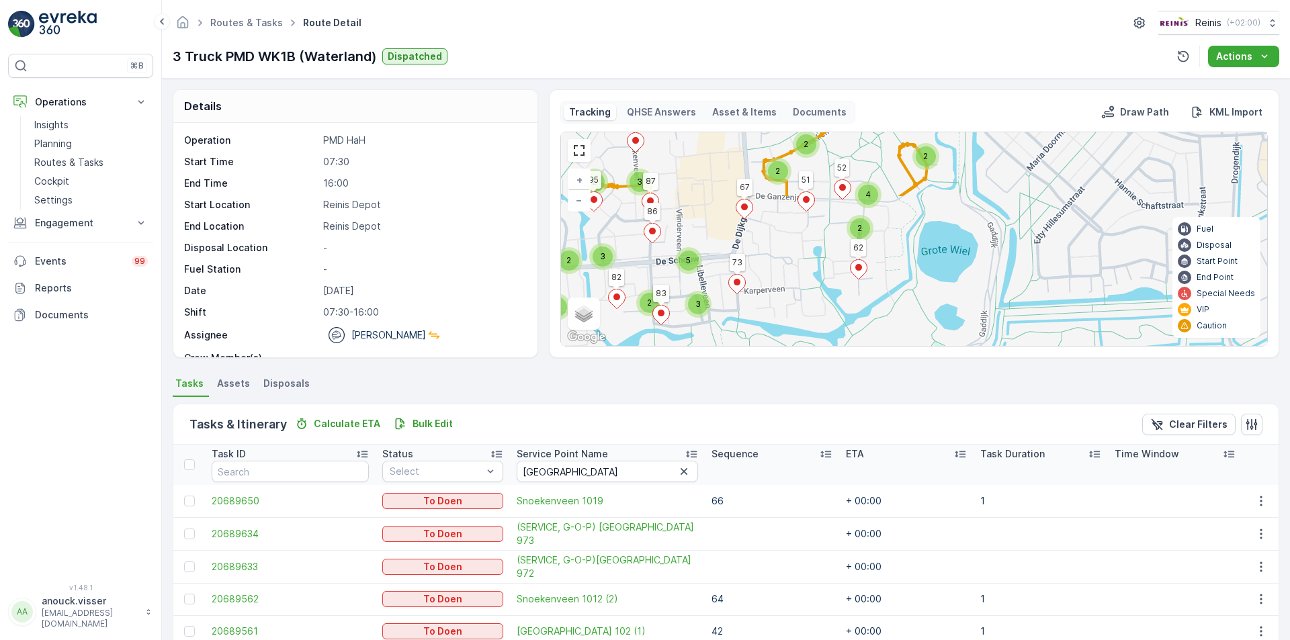
drag, startPoint x: 851, startPoint y: 288, endPoint x: 743, endPoint y: 194, distance: 143.8
click at [802, 118] on div "Tracking QHSE Answers Asset & Items Documents Draw Path KML Import 2 2 2 2 2 3 …" at bounding box center [913, 224] width 707 height 246
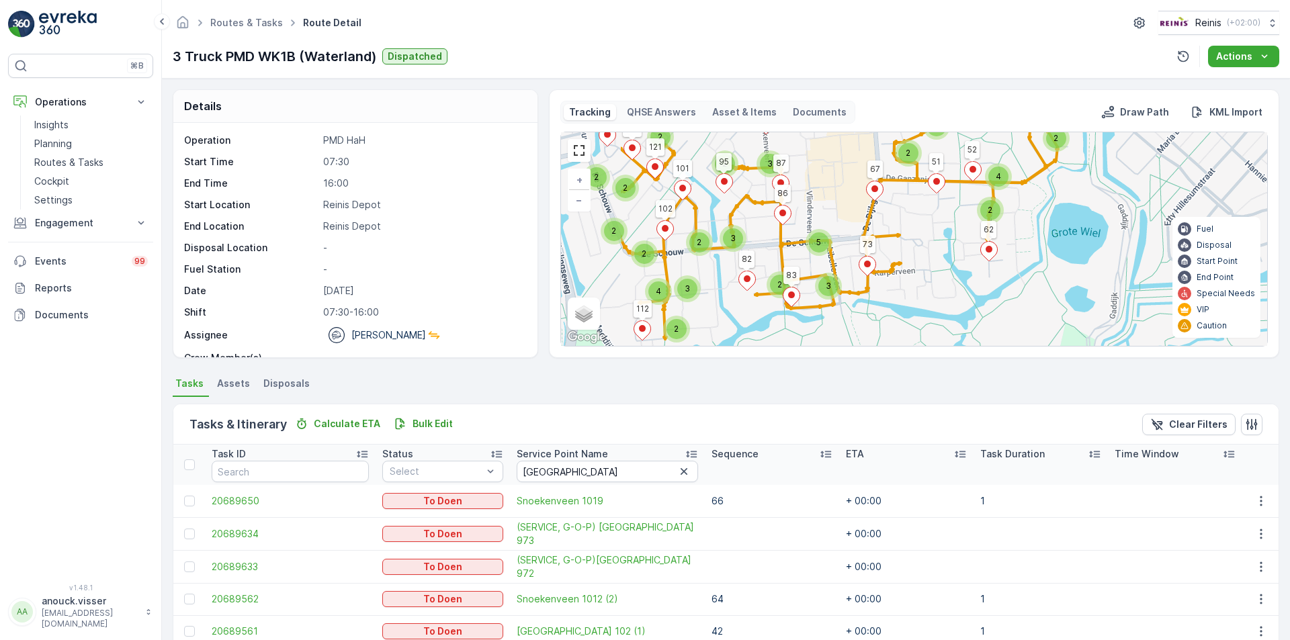
drag, startPoint x: 732, startPoint y: 216, endPoint x: 875, endPoint y: 194, distance: 144.3
click at [875, 194] on div "2 2 2 2 2 3 3 5 3 2 2 2 2 2 2 3 4 2 2 2 2 3 2 3 4 5 3 2 2 4 3 2 62 29 30 95 90 …" at bounding box center [914, 239] width 706 height 214
